Goal: Navigation & Orientation: Locate item on page

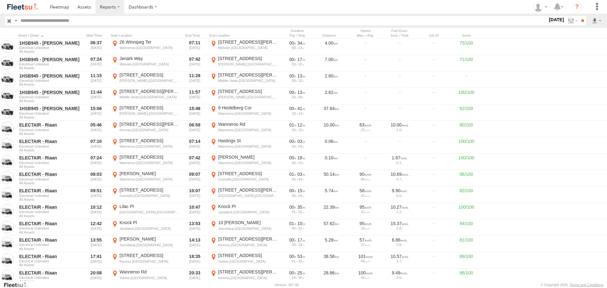
scroll to position [316, 0]
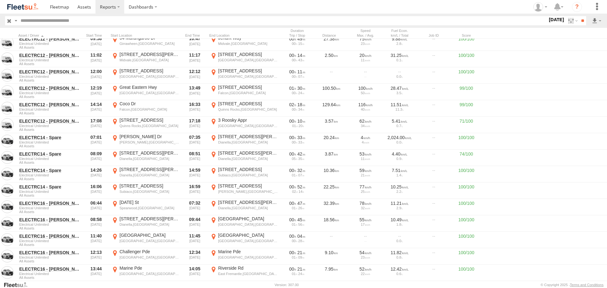
click at [33, 8] on img at bounding box center [22, 7] width 33 height 9
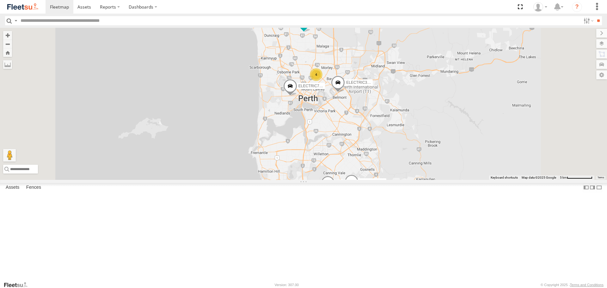
click at [0, 0] on span at bounding box center [0, 0] width 0 height 0
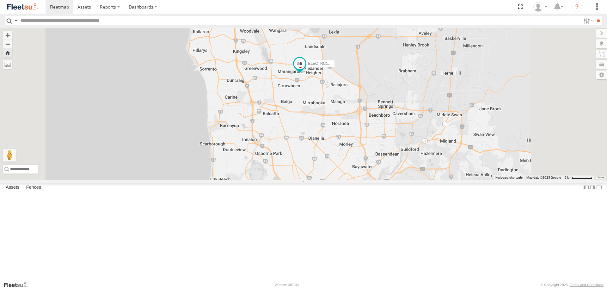
click at [305, 69] on span at bounding box center [299, 63] width 11 height 11
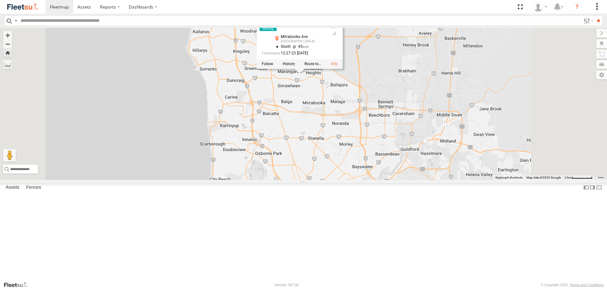
click at [425, 137] on div "ELECTRC18 - Gav ELECTRC18 - Gav All Assets Mirrabooka Ave Alexander Heights -31…" at bounding box center [303, 104] width 607 height 152
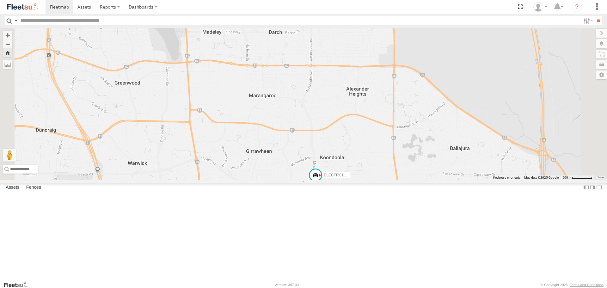
click at [16, 5] on img at bounding box center [22, 7] width 33 height 9
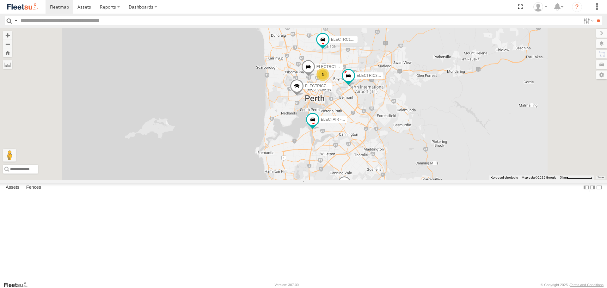
click at [0, 0] on span at bounding box center [0, 0] width 0 height 0
